Goal: Task Accomplishment & Management: Manage account settings

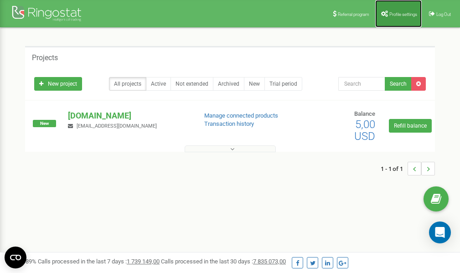
click at [403, 13] on span "Profile settings" at bounding box center [403, 14] width 28 height 5
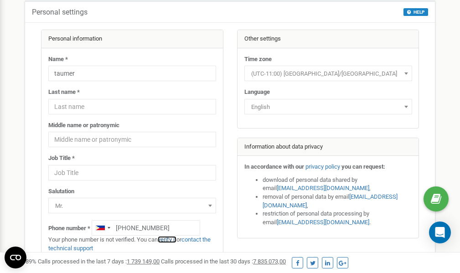
click at [168, 239] on link "verify it" at bounding box center [167, 239] width 19 height 7
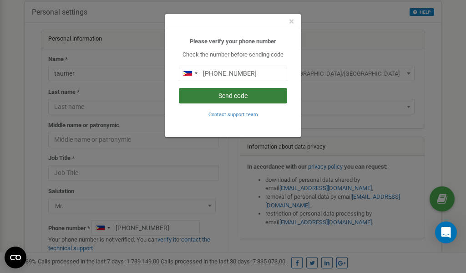
click at [217, 95] on button "Send code" at bounding box center [233, 95] width 108 height 15
